Goal: Find specific page/section: Find specific page/section

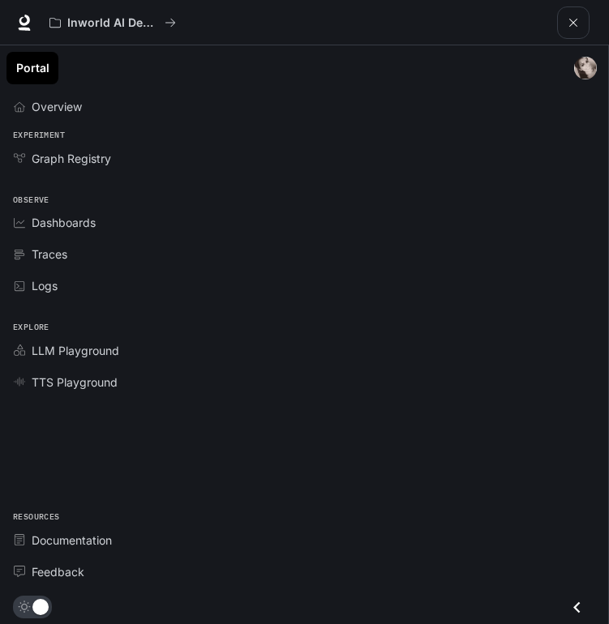
click at [40, 72] on link "Portal" at bounding box center [32, 68] width 52 height 32
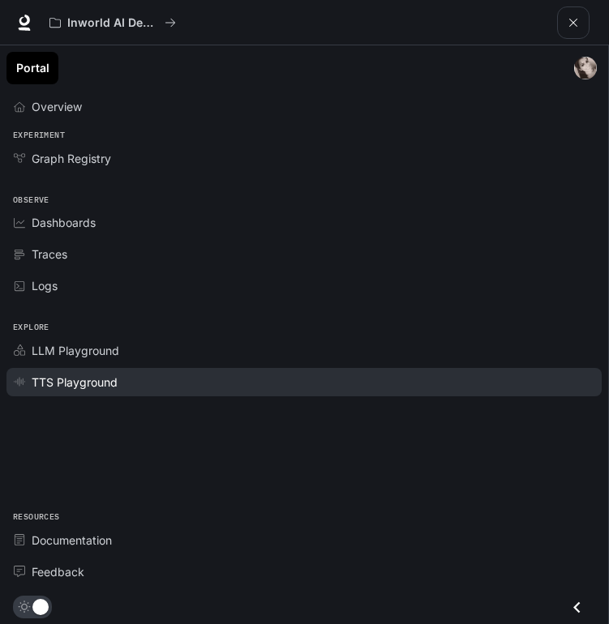
scroll to position [350, 0]
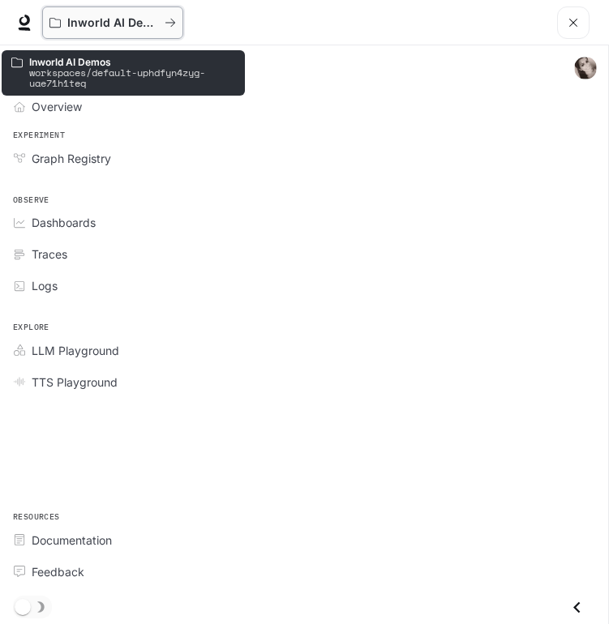
click at [156, 24] on p "Inworld AI Demos" at bounding box center [112, 23] width 91 height 14
click at [55, 21] on icon "All workspaces" at bounding box center [54, 22] width 11 height 11
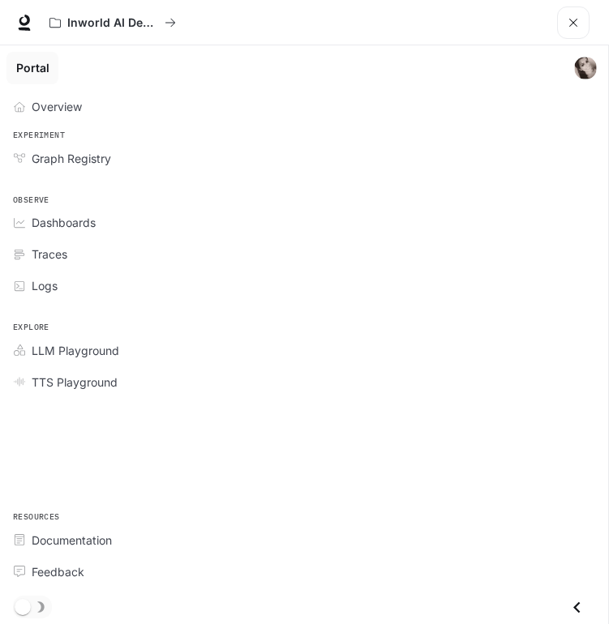
scroll to position [255, 0]
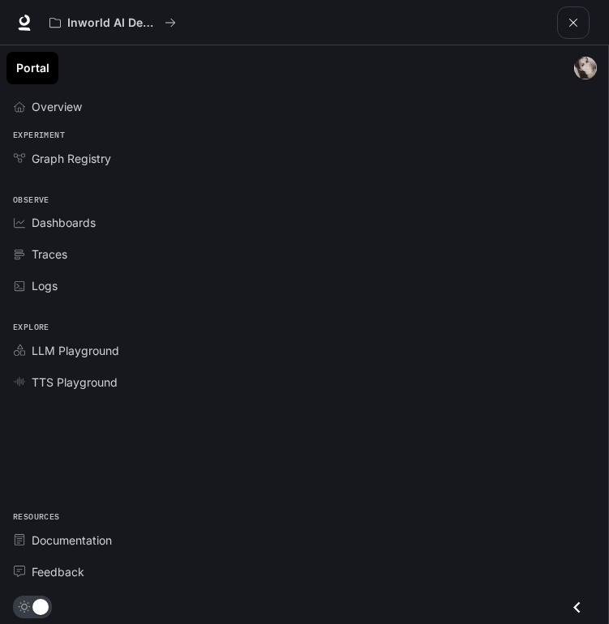
click at [581, 612] on icon "Close drawer" at bounding box center [577, 608] width 22 height 22
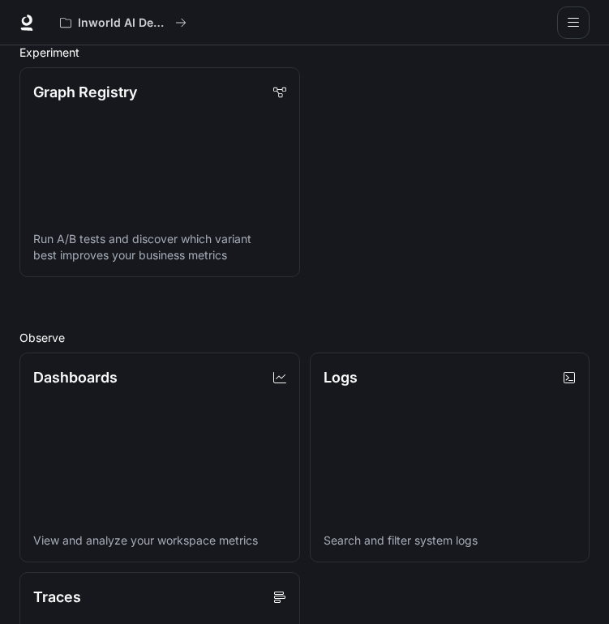
click at [565, 21] on button "open drawer" at bounding box center [573, 22] width 32 height 32
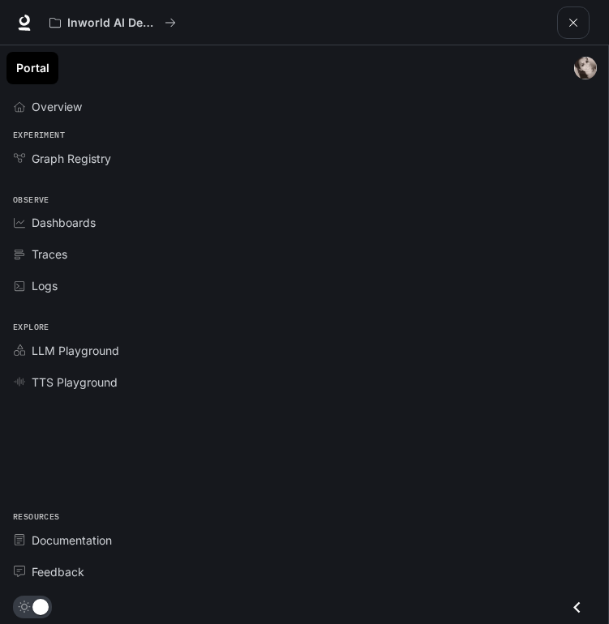
click at [584, 66] on img "main menu drawer" at bounding box center [585, 68] width 23 height 23
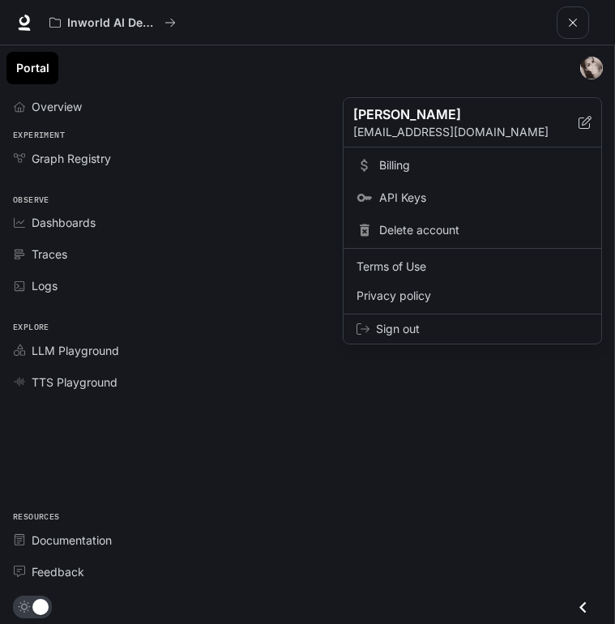
click at [239, 289] on div at bounding box center [307, 312] width 615 height 624
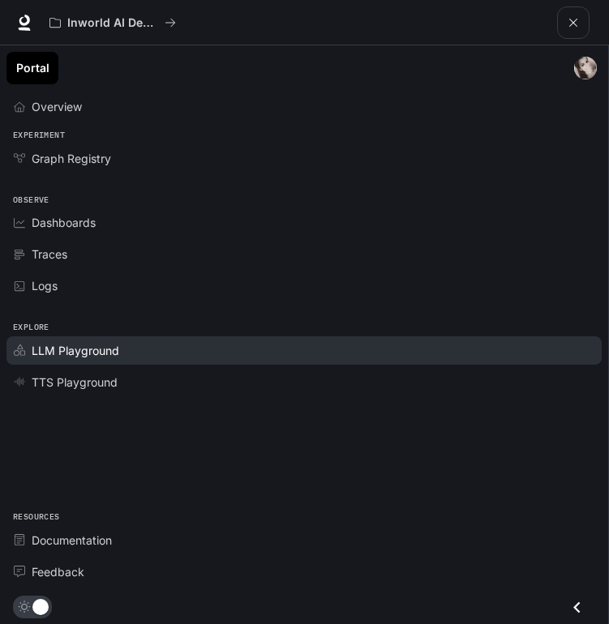
click at [94, 352] on span "LLM Playground" at bounding box center [76, 350] width 88 height 17
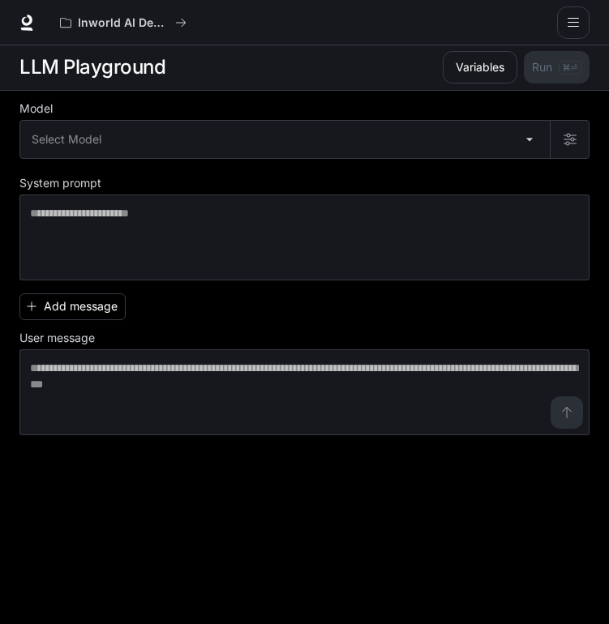
scroll to position [1, 0]
click at [24, 21] on icon at bounding box center [27, 23] width 16 height 16
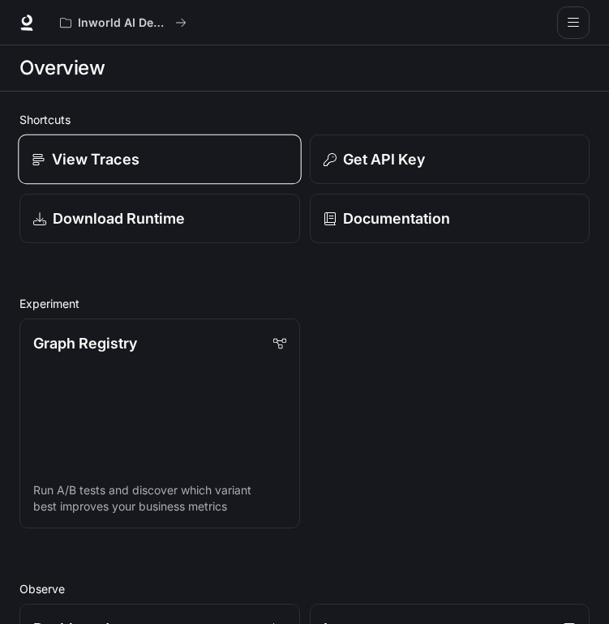
click at [132, 161] on p "View Traces" at bounding box center [96, 159] width 88 height 22
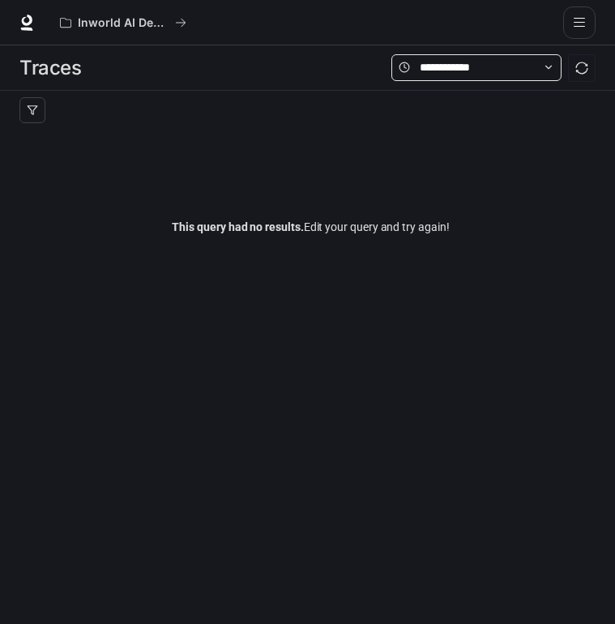
click at [431, 78] on span at bounding box center [477, 67] width 170 height 27
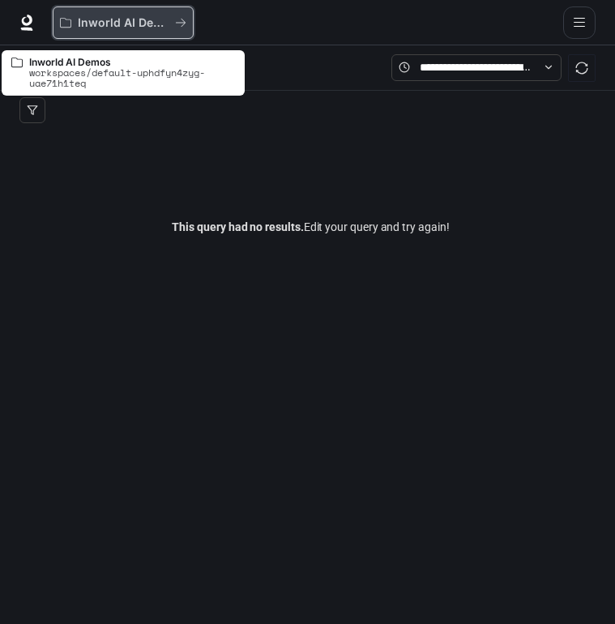
click at [68, 28] on icon "All workspaces" at bounding box center [65, 22] width 11 height 11
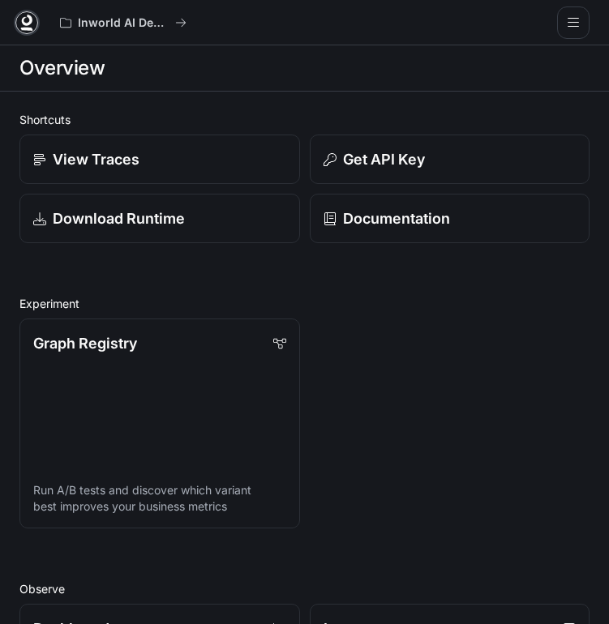
click at [36, 19] on link at bounding box center [26, 22] width 23 height 23
click at [328, 79] on div "Overview" at bounding box center [304, 68] width 570 height 32
